Goal: Information Seeking & Learning: Learn about a topic

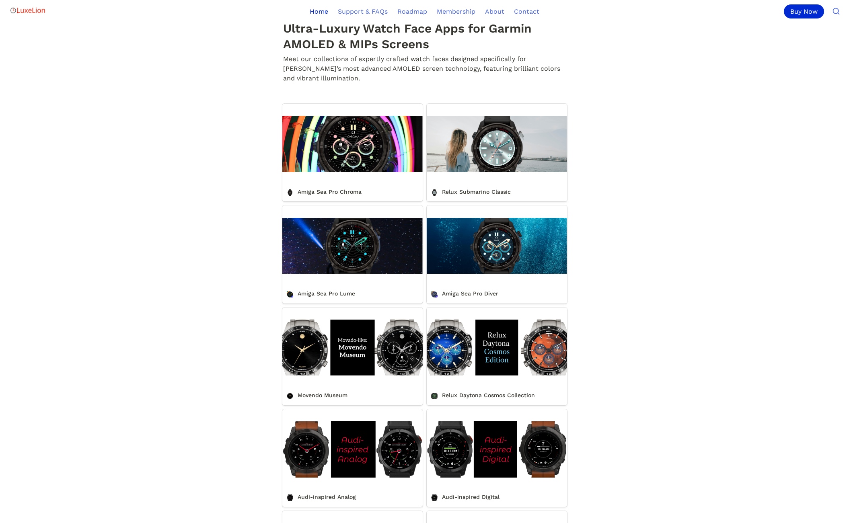
scroll to position [635, 0]
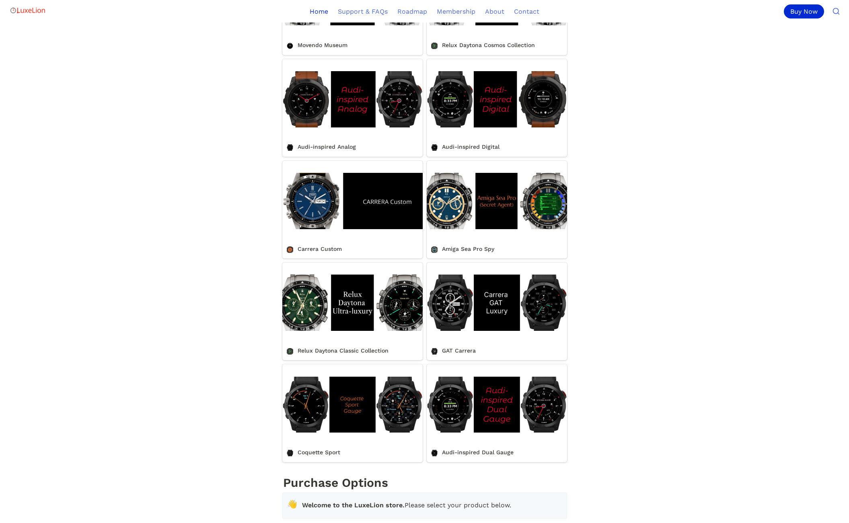
click at [339, 361] on link "Relux Daytona Classic Collection" at bounding box center [352, 312] width 140 height 98
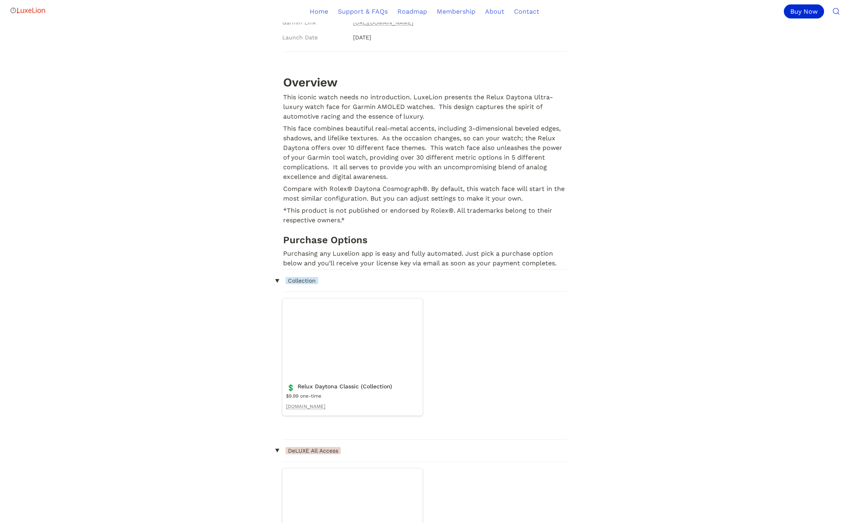
scroll to position [469, 0]
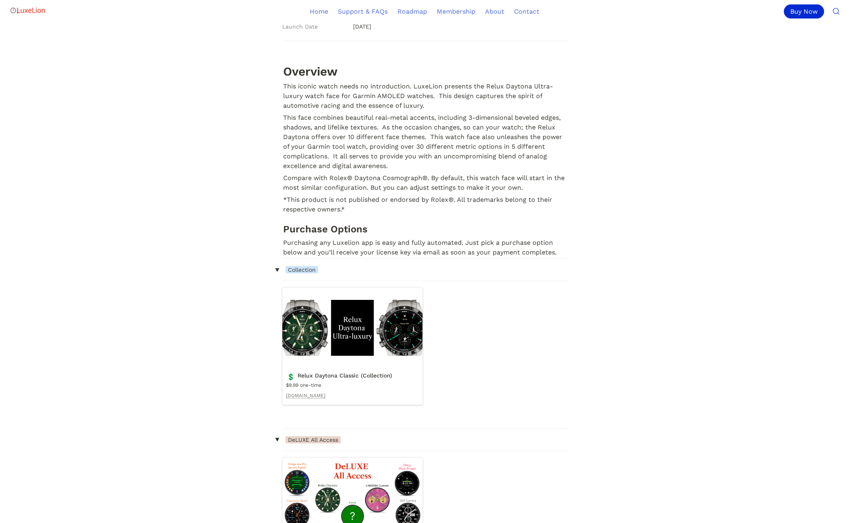
click at [390, 331] on link "Relux Daytona Classic (Collection)" at bounding box center [352, 346] width 140 height 117
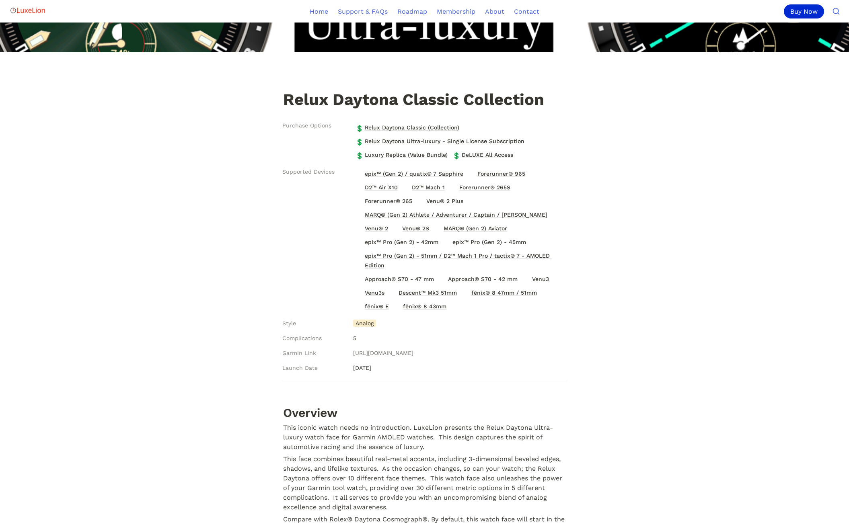
scroll to position [155, 0]
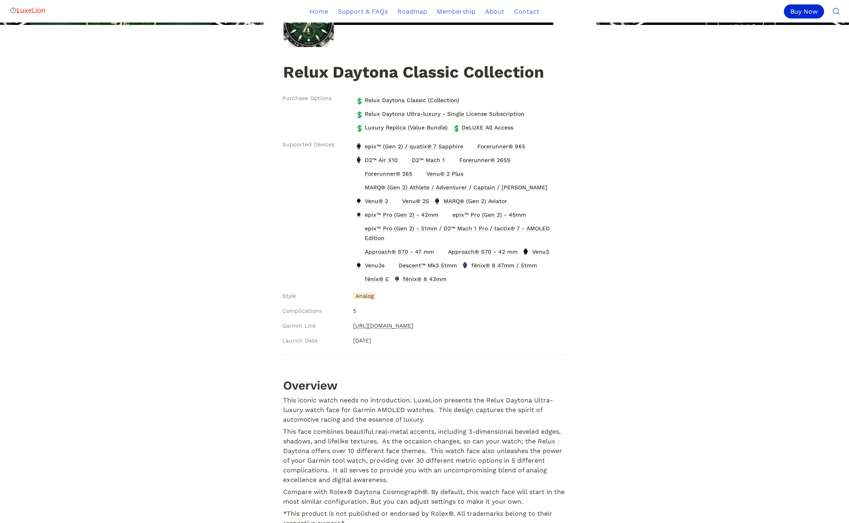
click at [375, 323] on link "[URL][DOMAIN_NAME]" at bounding box center [383, 326] width 60 height 10
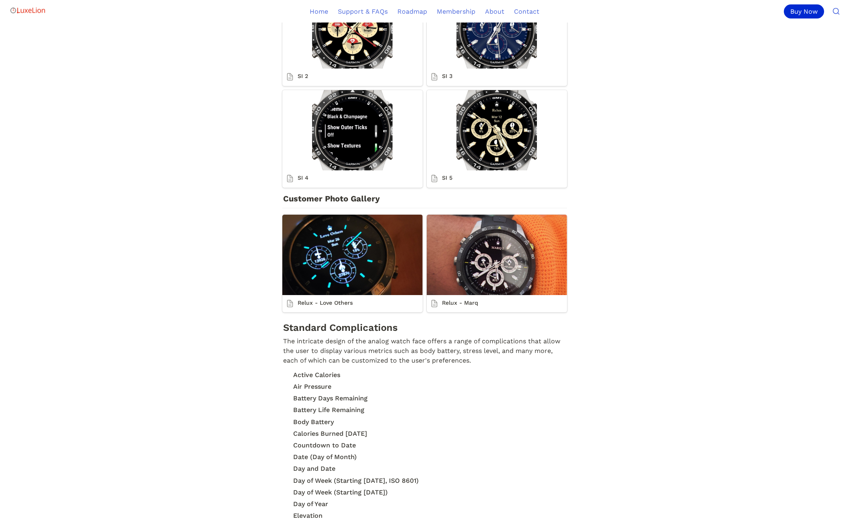
scroll to position [1421, 0]
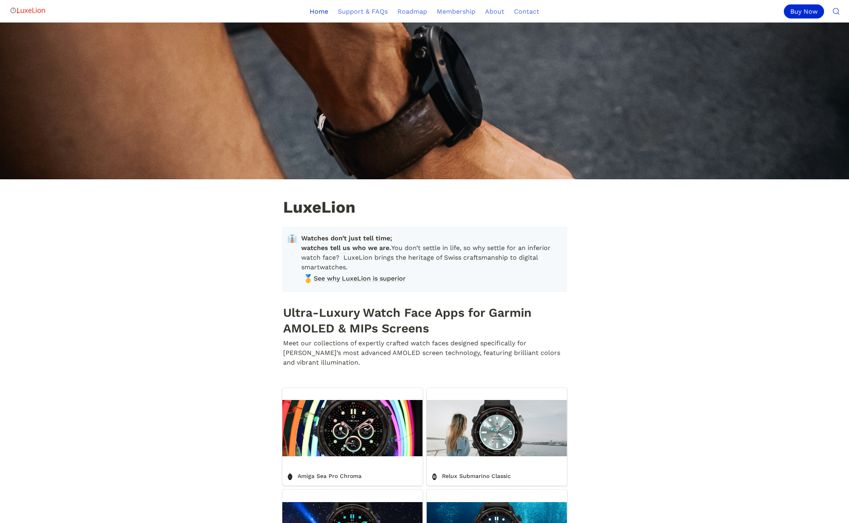
scroll to position [123, 0]
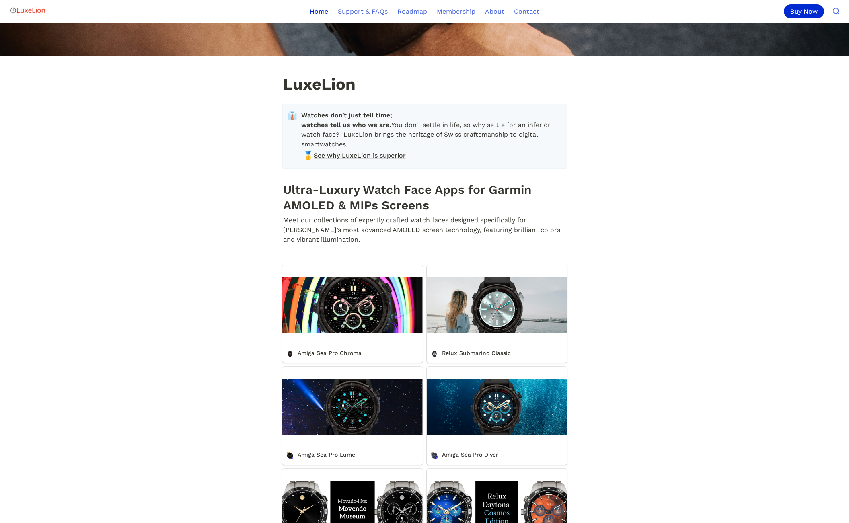
click at [370, 315] on link "Amiga Sea Pro Chroma" at bounding box center [352, 314] width 140 height 98
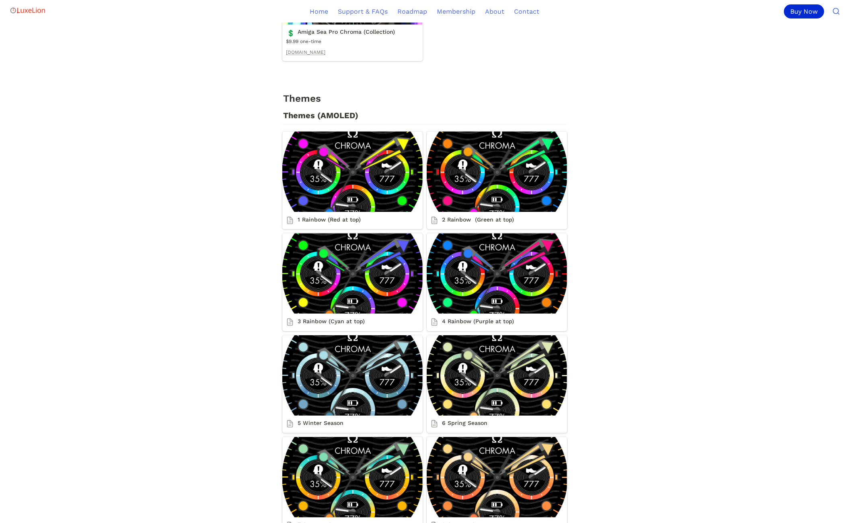
scroll to position [1153, 0]
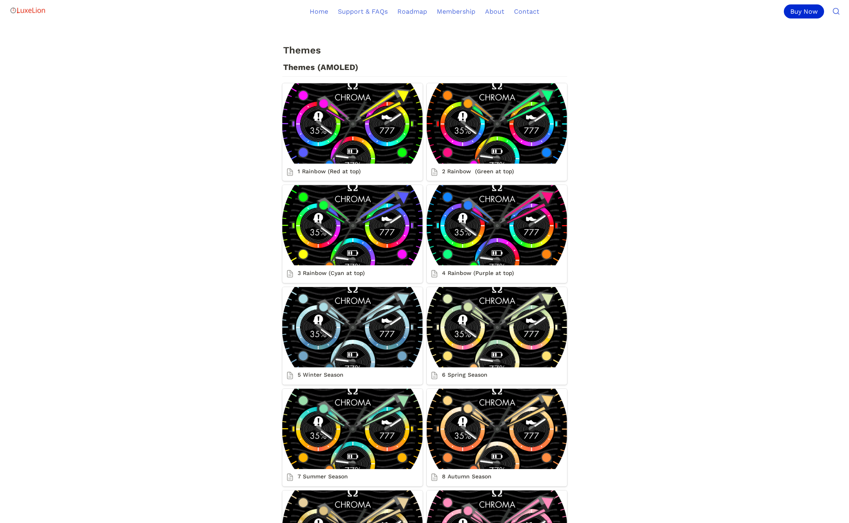
scroll to position [123, 0]
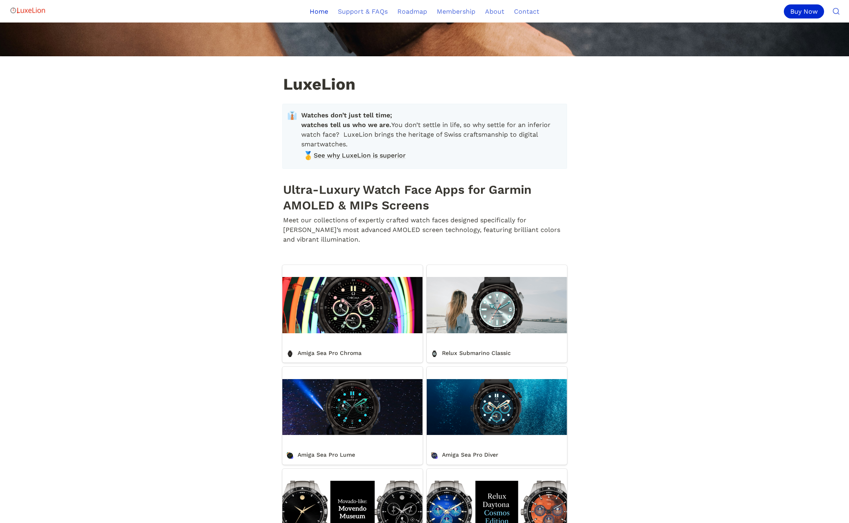
click at [499, 332] on link "Relux Submarino Classic" at bounding box center [497, 314] width 140 height 98
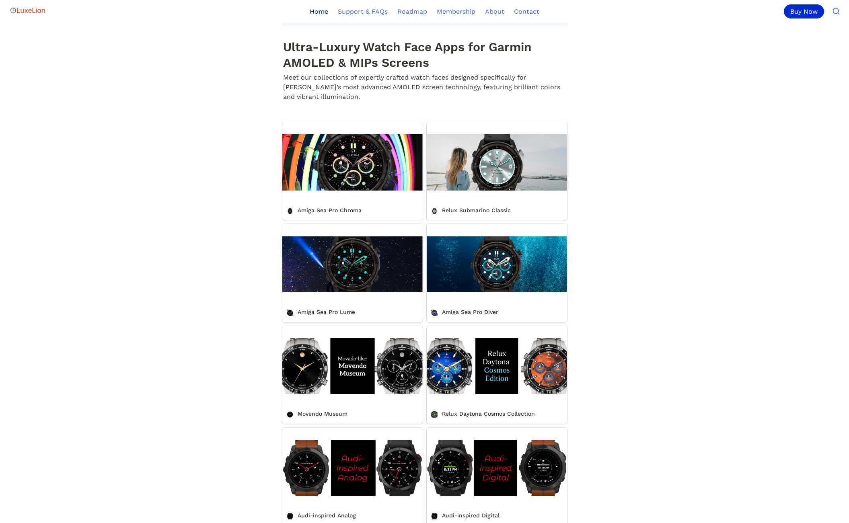
scroll to position [273, 0]
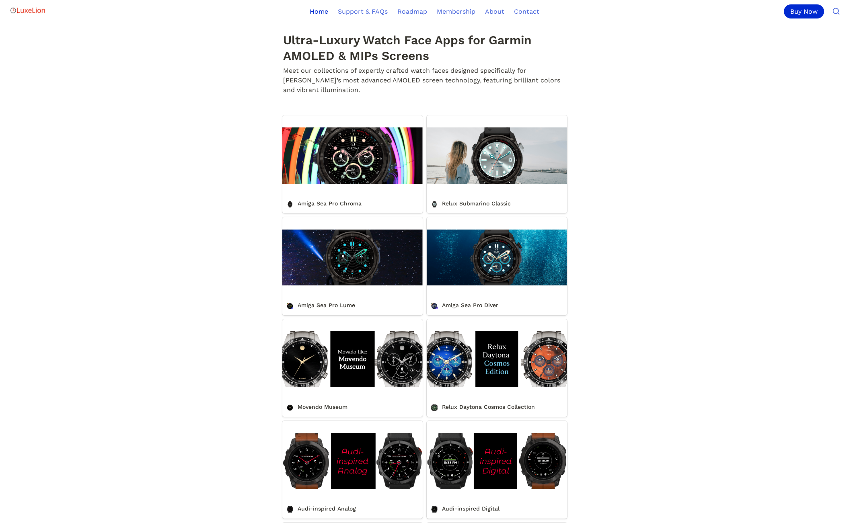
click at [317, 254] on link "Amiga Sea Pro Lume" at bounding box center [352, 266] width 140 height 98
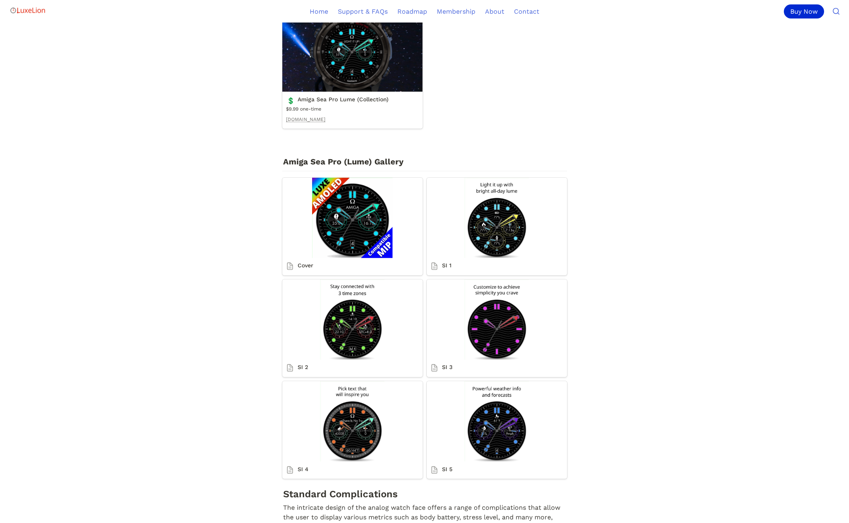
scroll to position [273, 0]
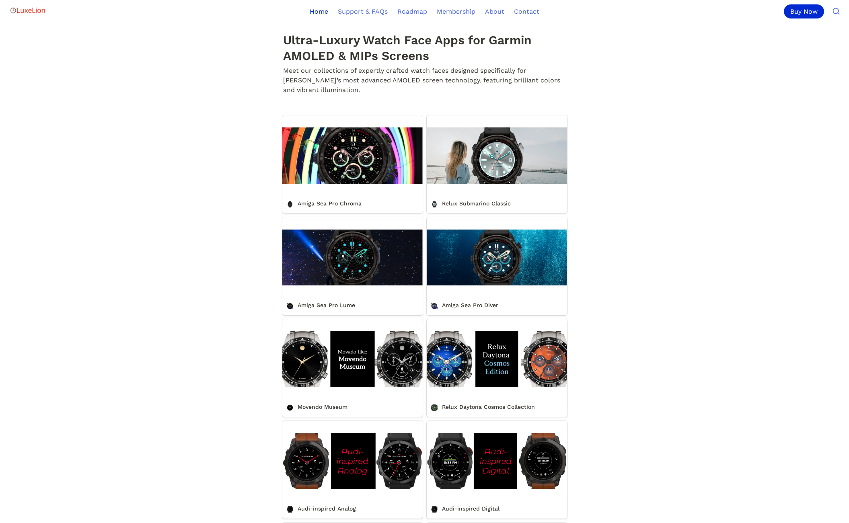
click at [365, 372] on link "Movendo Museum" at bounding box center [352, 368] width 140 height 98
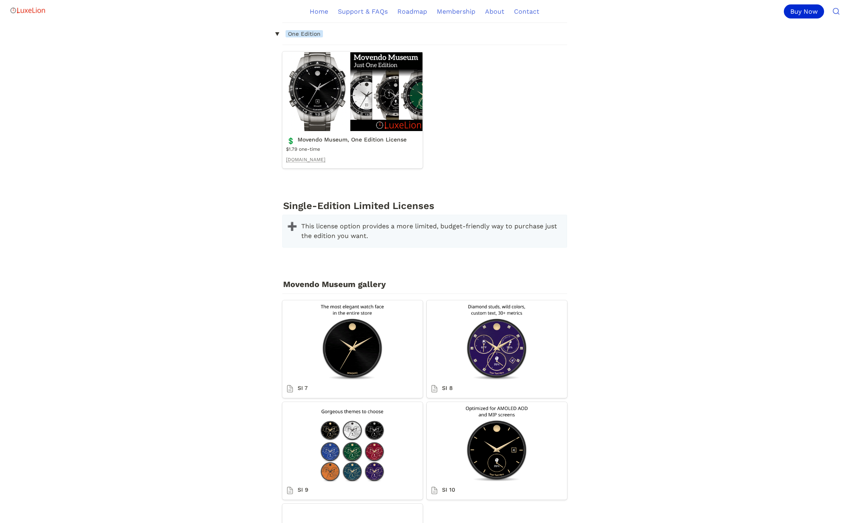
scroll to position [1520, 0]
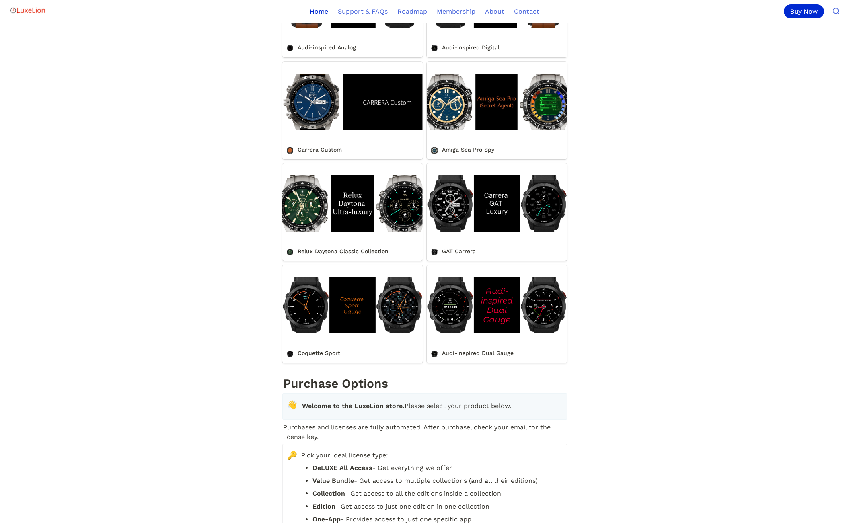
scroll to position [742, 0]
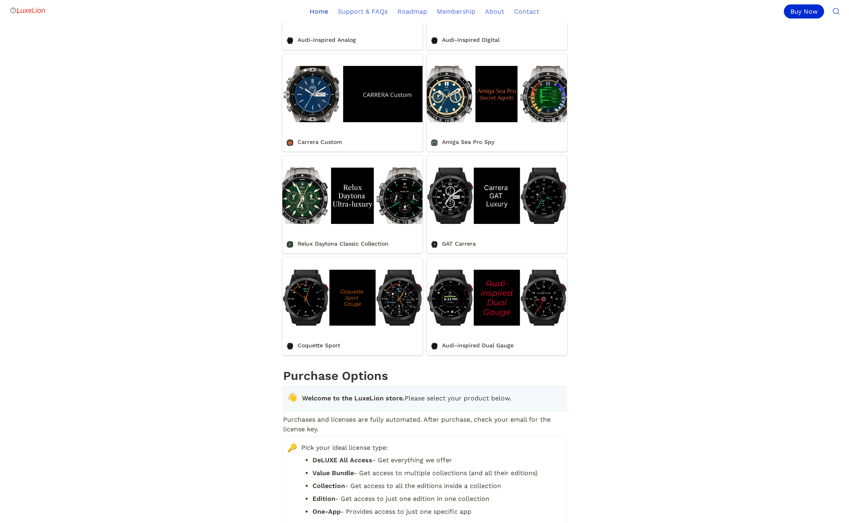
click at [388, 305] on link "Coquette Sport" at bounding box center [352, 307] width 140 height 98
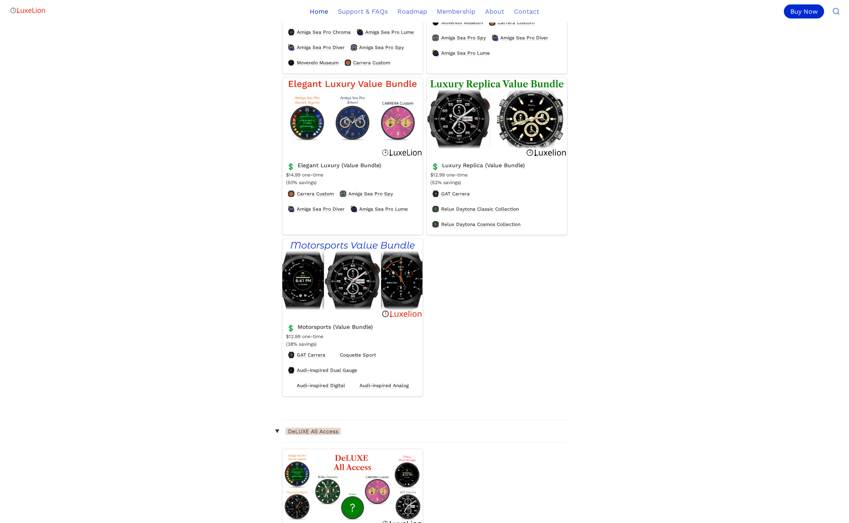
scroll to position [1445, 0]
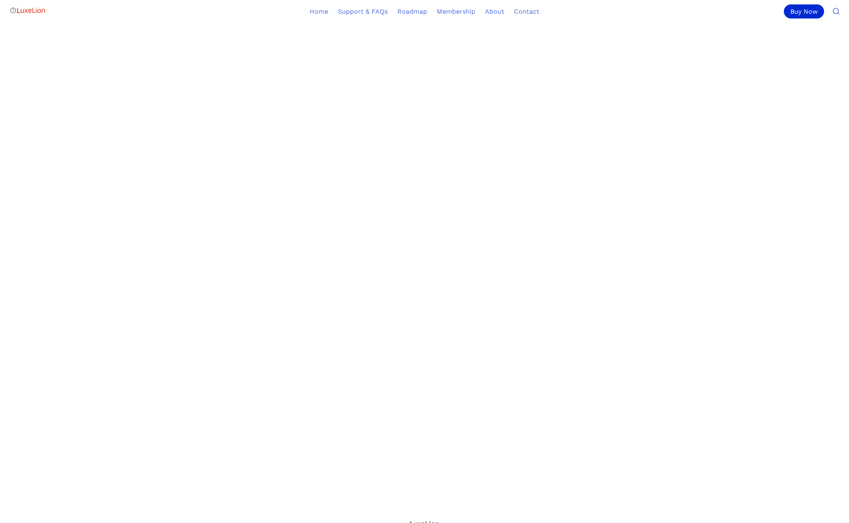
scroll to position [570, 0]
